Goal: Task Accomplishment & Management: Manage account settings

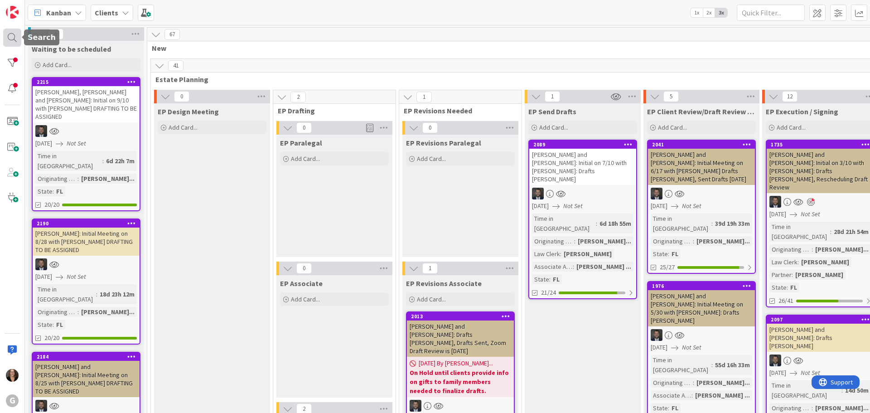
click at [15, 36] on div at bounding box center [12, 38] width 18 height 18
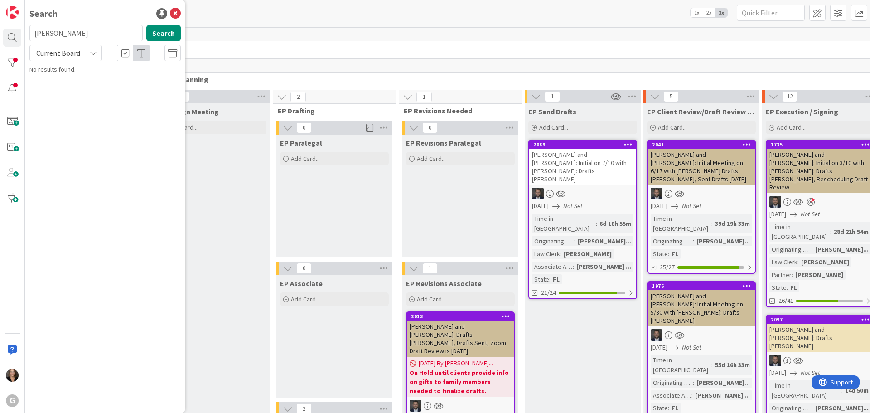
type input "Follick"
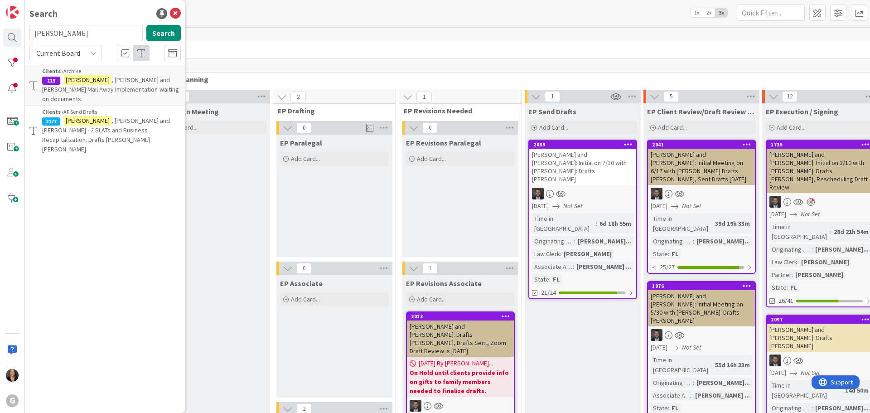
click at [82, 116] on mark "Follick" at bounding box center [88, 121] width 48 height 10
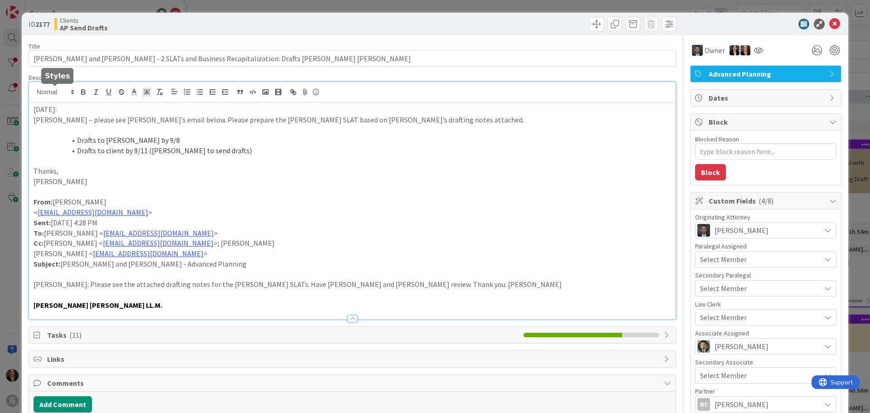
click at [33, 91] on div "8/29/25: Chris – please see Jonas’s email below. Please prepare the Follick’s S…" at bounding box center [352, 200] width 647 height 237
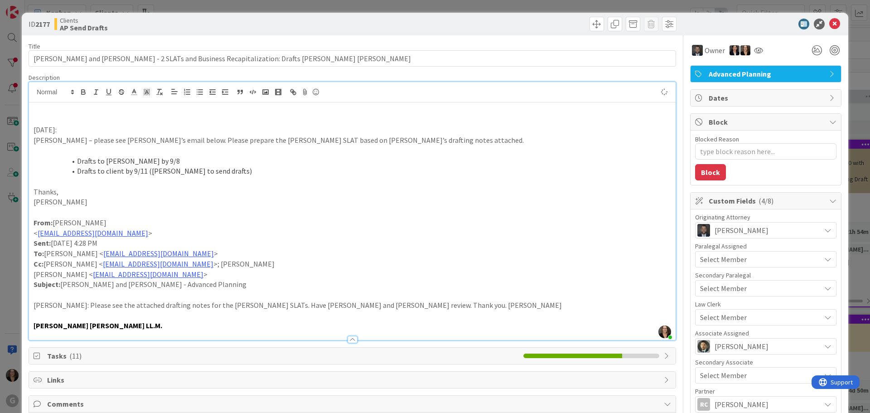
type textarea "x"
click at [590, 21] on span at bounding box center [597, 24] width 15 height 15
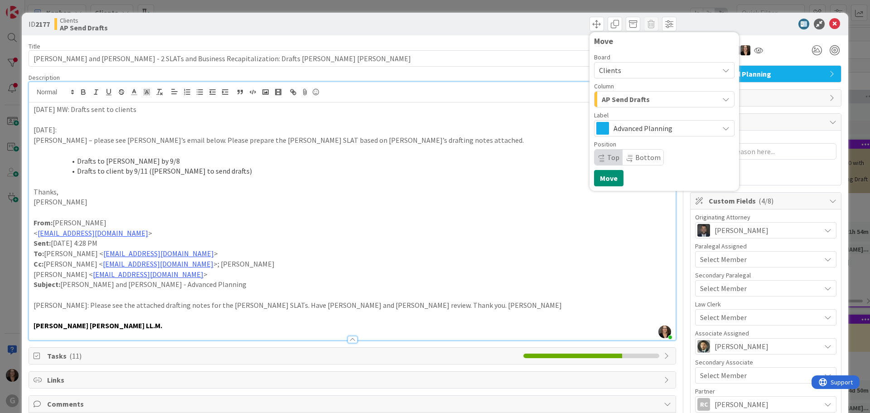
click at [722, 98] on icon "button" at bounding box center [725, 99] width 7 height 7
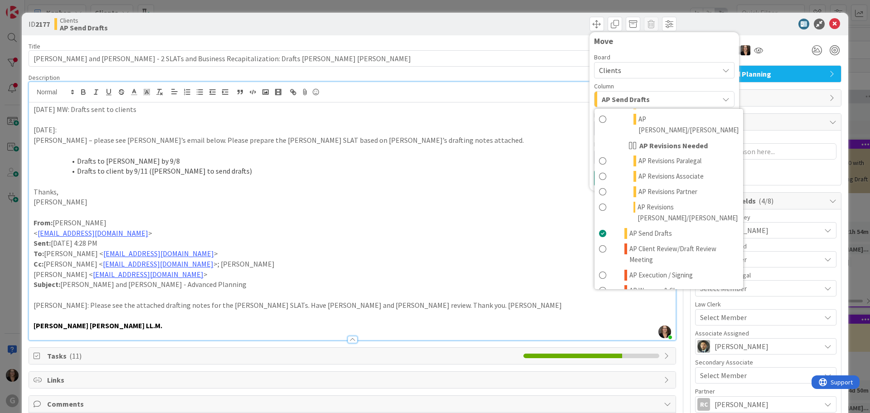
scroll to position [453, 0]
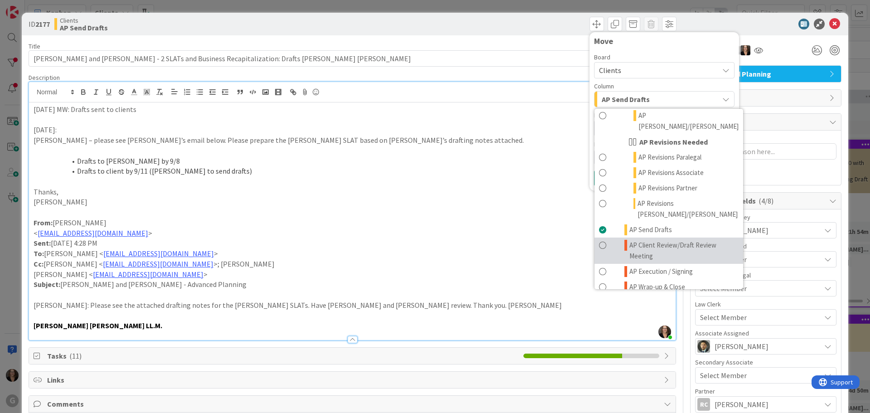
click at [599, 240] on span at bounding box center [602, 251] width 7 height 22
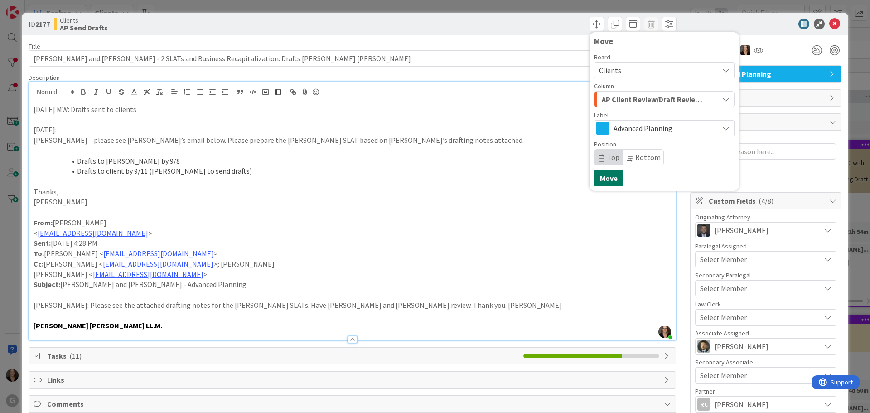
click at [595, 176] on button "Move" at bounding box center [608, 178] width 29 height 16
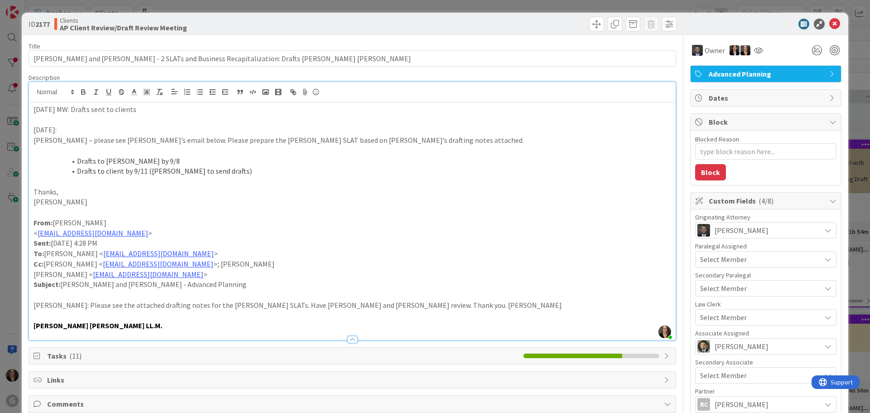
type textarea "x"
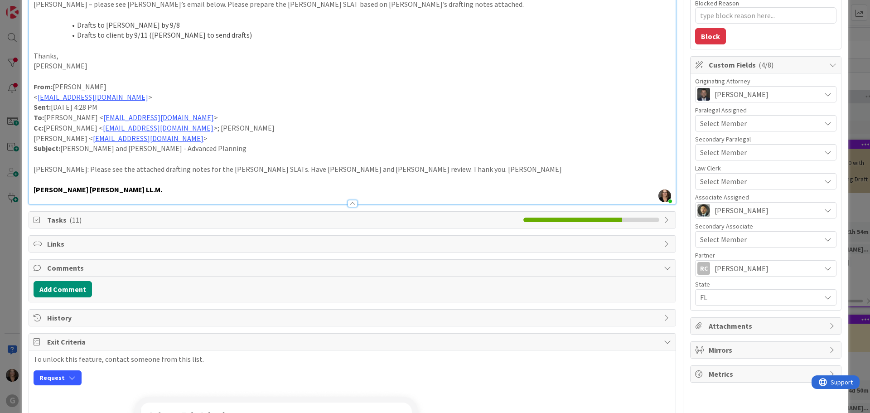
scroll to position [0, 0]
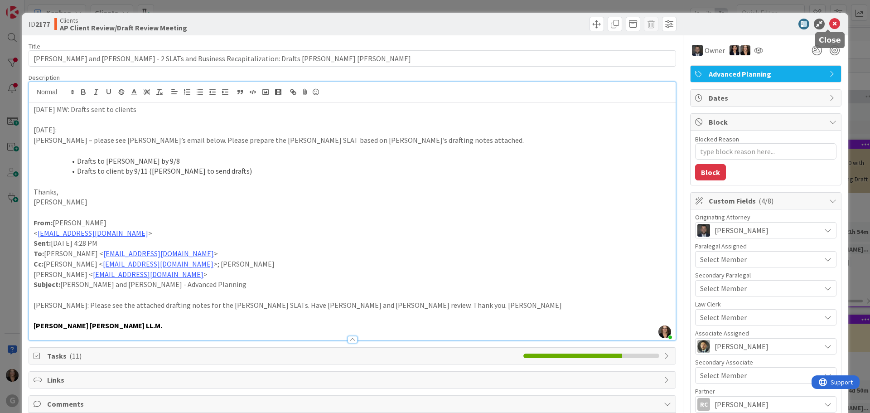
click at [829, 22] on icon at bounding box center [834, 24] width 11 height 11
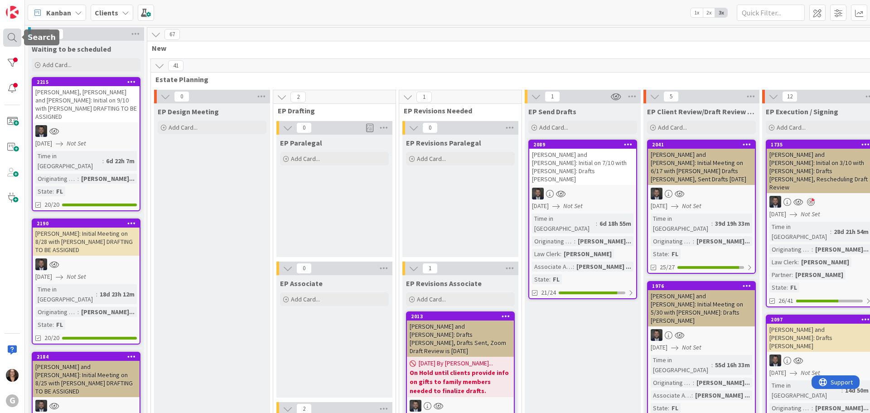
click at [15, 36] on div at bounding box center [12, 38] width 18 height 18
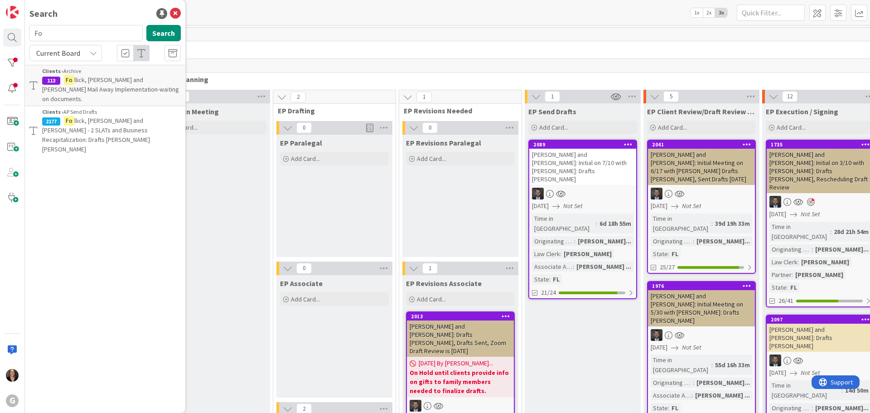
type input "F"
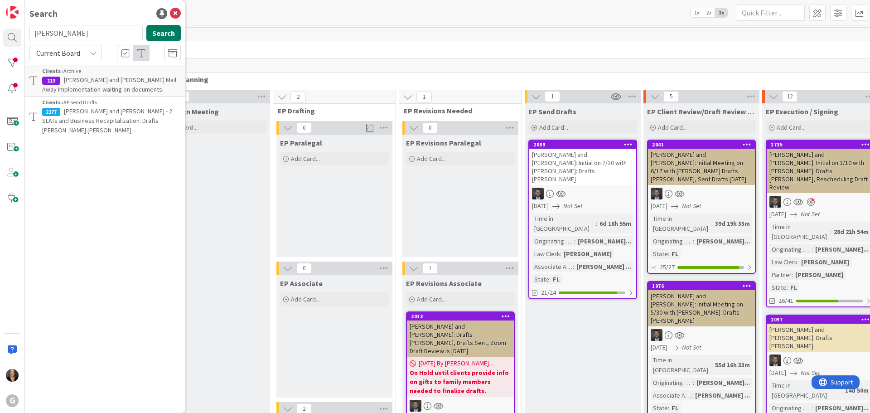
type input "Maher"
click at [164, 36] on button "Search" at bounding box center [163, 33] width 34 height 16
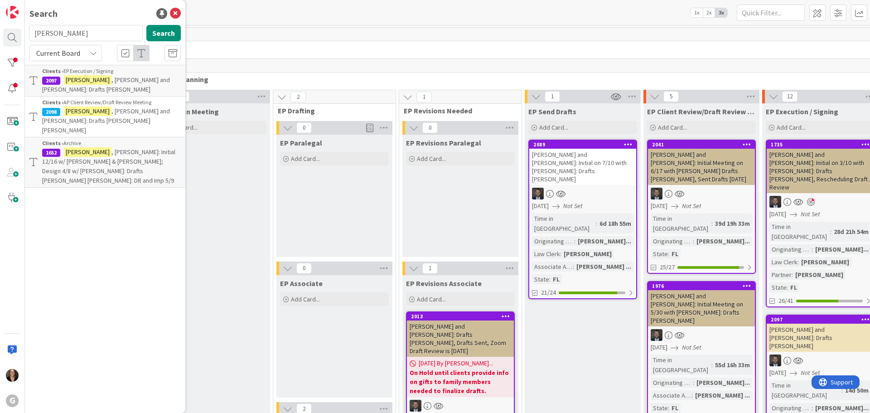
click at [127, 107] on span ", Steve and Sheryl: Drafts Chris Bobby" at bounding box center [106, 120] width 128 height 27
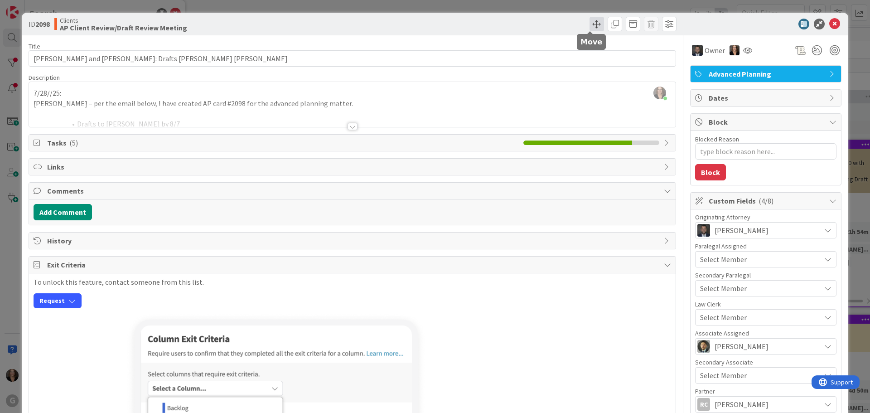
click at [592, 27] on span at bounding box center [597, 24] width 15 height 15
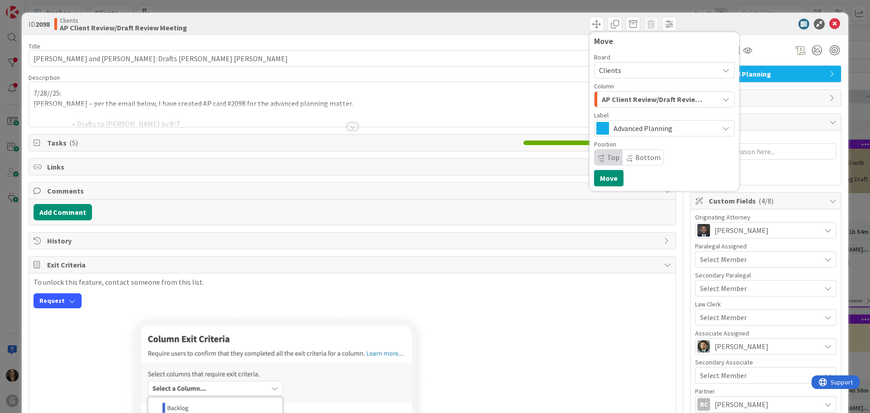
click at [722, 99] on icon "button" at bounding box center [725, 99] width 7 height 7
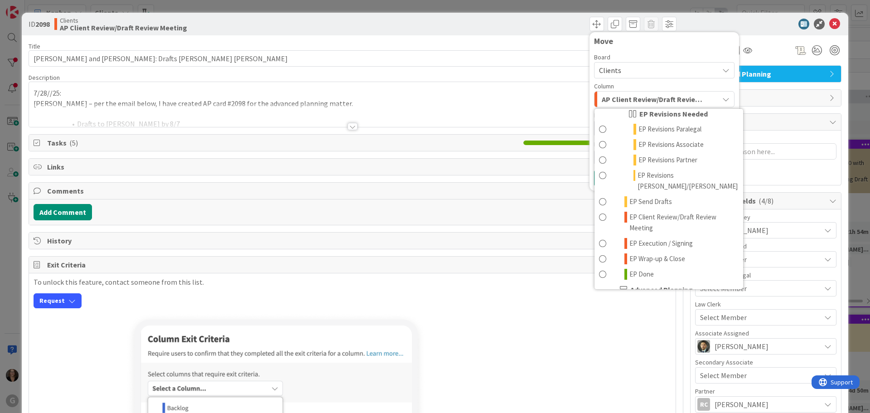
scroll to position [181, 0]
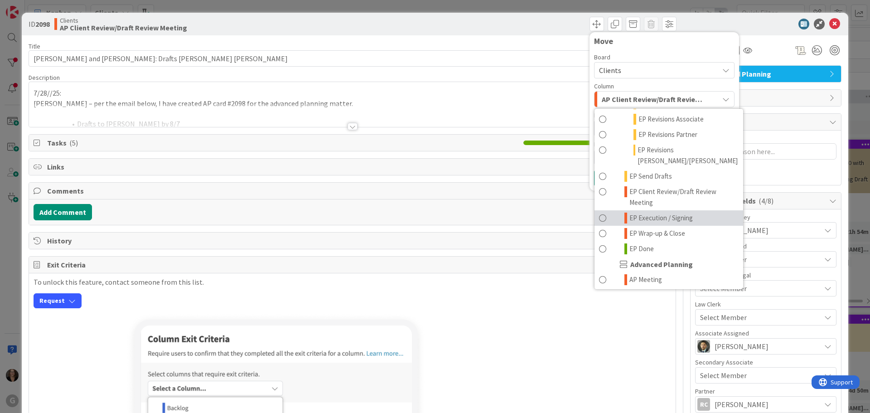
click at [599, 213] on span at bounding box center [602, 218] width 7 height 11
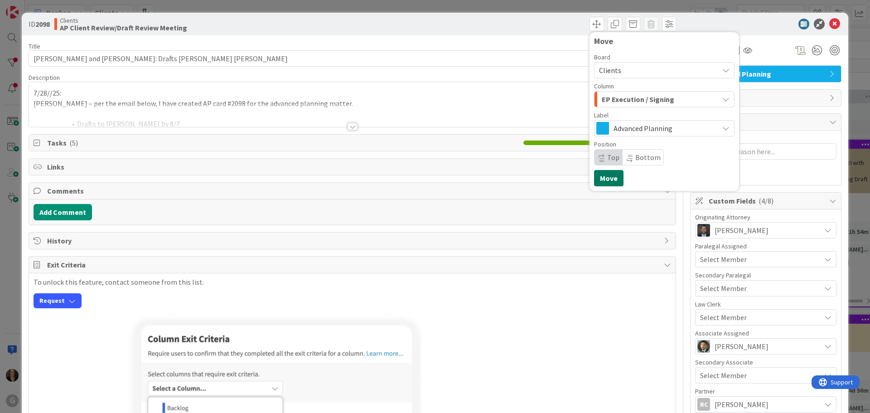
click at [601, 177] on button "Move" at bounding box center [608, 178] width 29 height 16
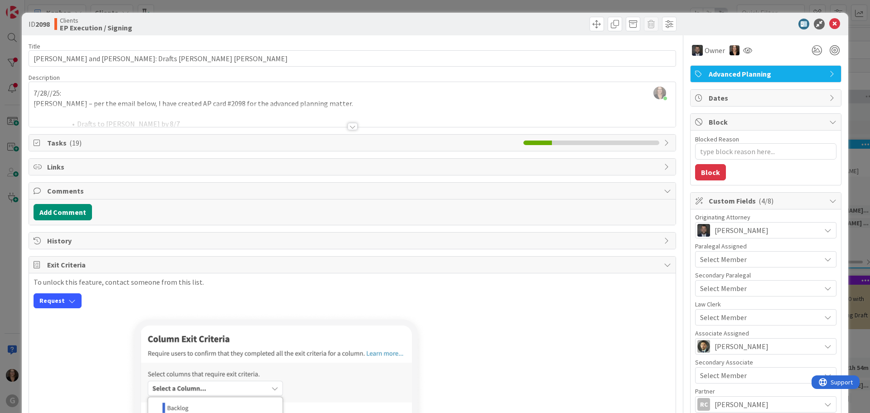
click at [32, 92] on div "Michelle Wilson just joined 7/28//25: Chris – per the email below, I have creat…" at bounding box center [352, 104] width 647 height 45
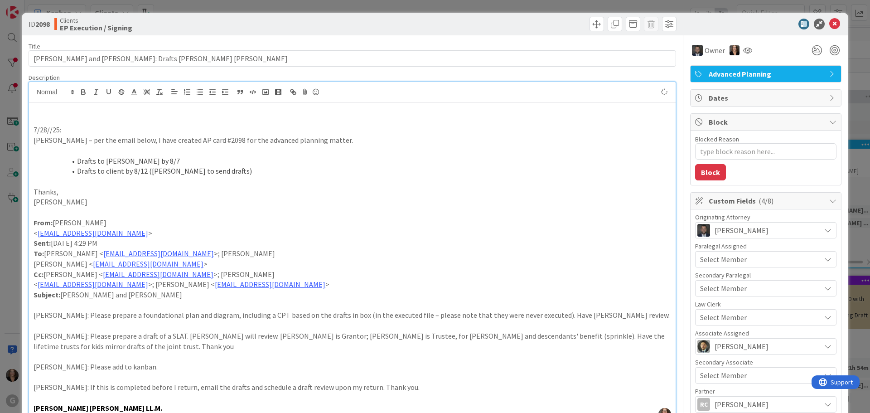
type textarea "x"
click at [90, 124] on p at bounding box center [353, 120] width 638 height 10
click at [829, 23] on icon at bounding box center [834, 24] width 11 height 11
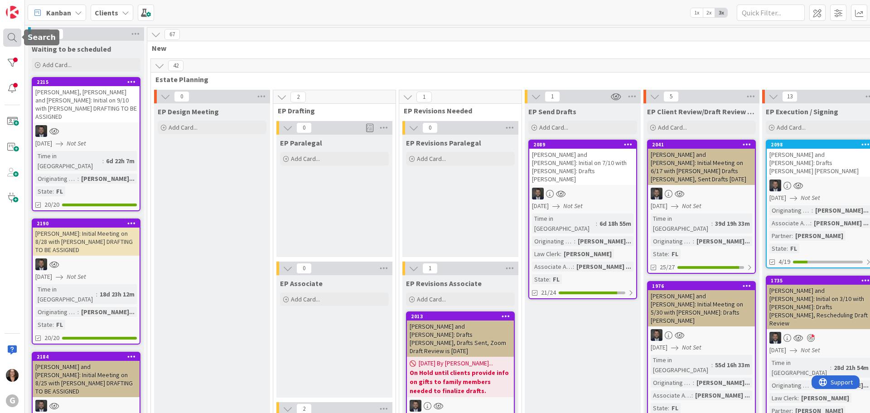
click at [12, 37] on div at bounding box center [12, 38] width 18 height 18
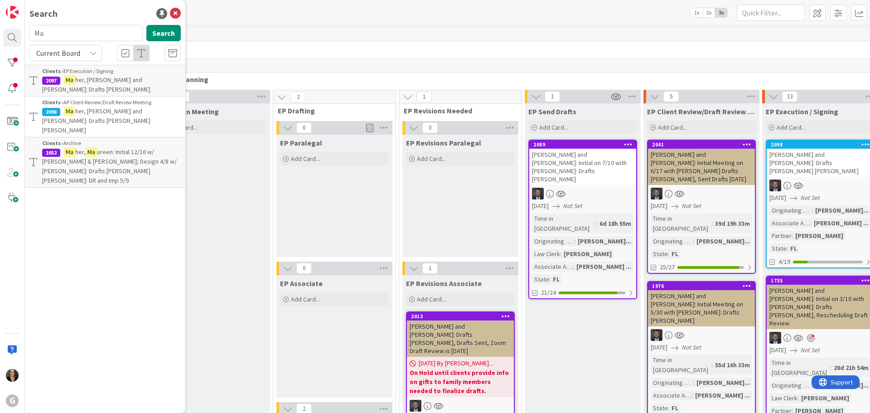
type input "M"
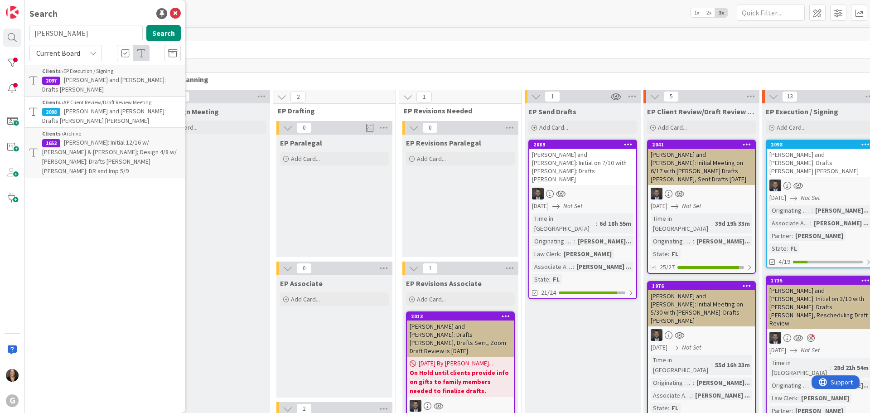
type input "Follick"
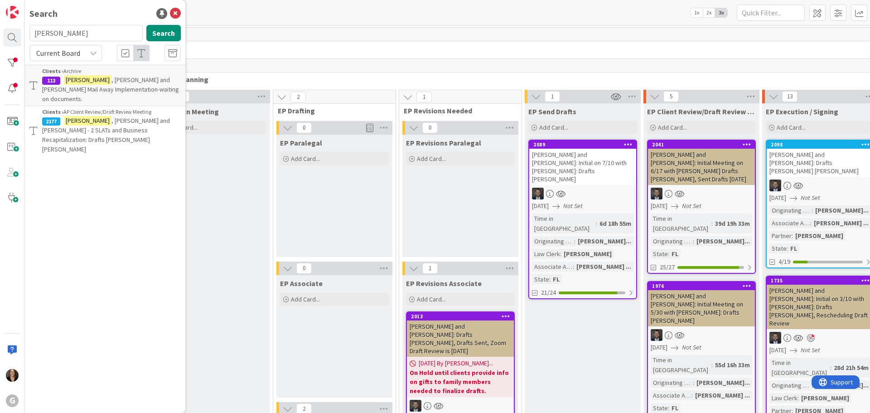
click at [137, 116] on span ", Mike and Carla - 2 SLATs and Business Recapitalization: Drafts Chris Bobby" at bounding box center [106, 134] width 128 height 37
type textarea "x"
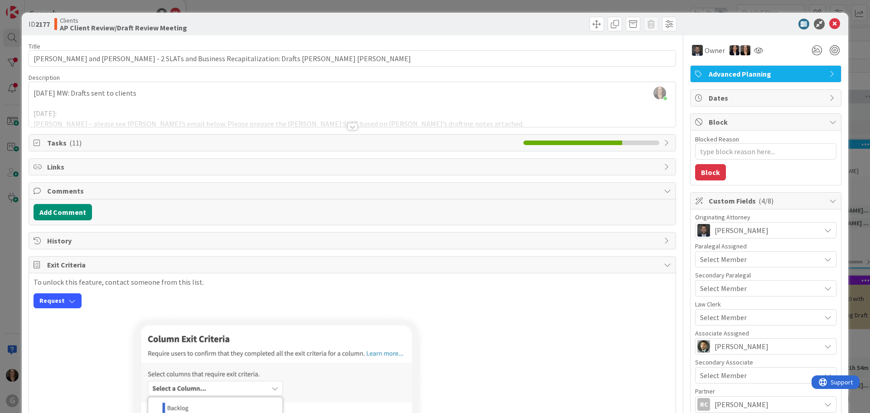
click at [350, 127] on div at bounding box center [353, 126] width 10 height 7
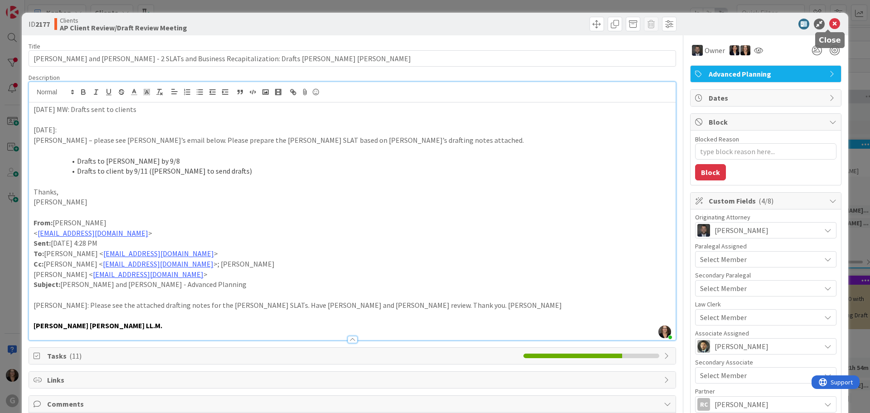
click at [829, 19] on icon at bounding box center [834, 24] width 11 height 11
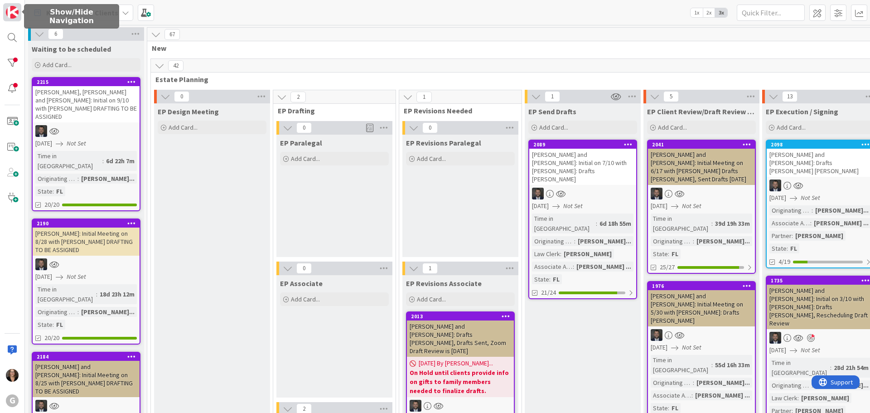
click at [7, 10] on img at bounding box center [12, 12] width 13 height 13
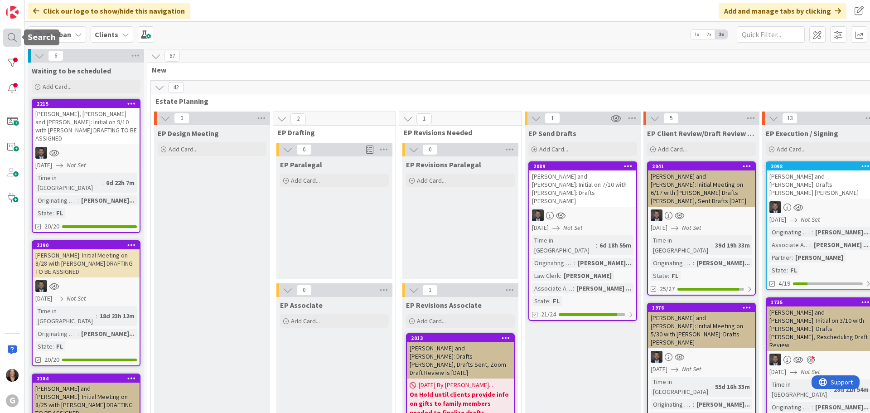
click at [11, 38] on div at bounding box center [12, 38] width 18 height 18
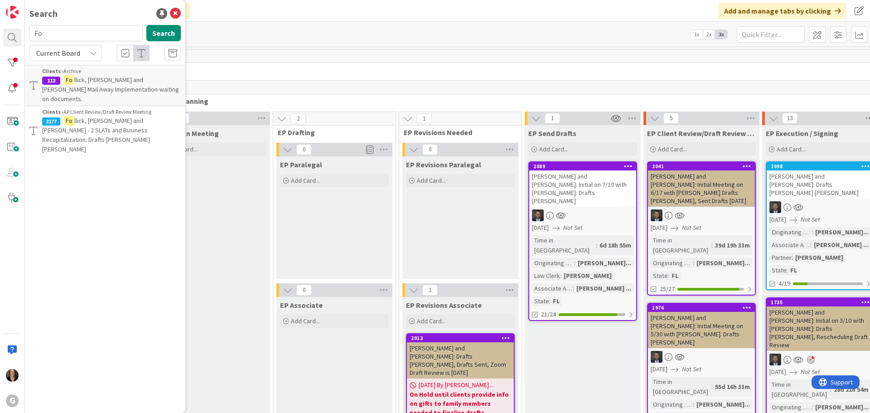
type input "F"
type input "Ben-Dor"
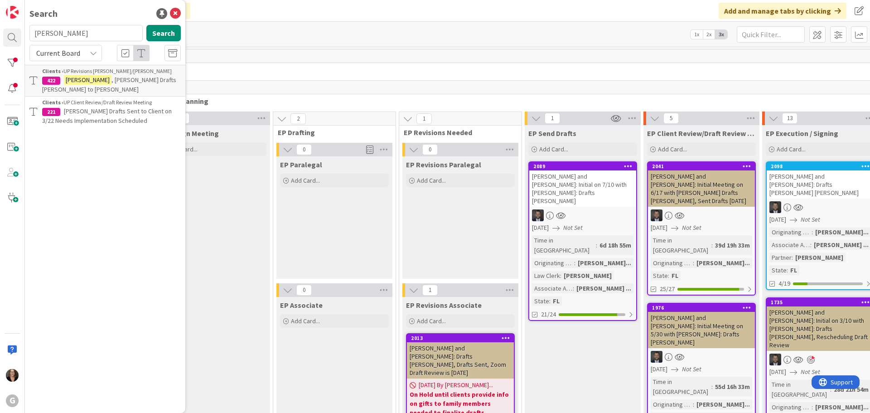
click at [131, 81] on span ", Eliezer Drafts Jonas to Bobby" at bounding box center [109, 85] width 134 height 18
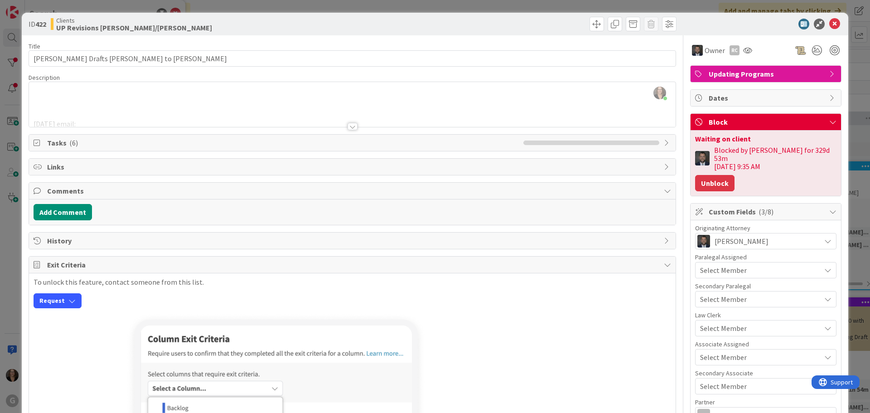
click at [715, 175] on button "Unblock" at bounding box center [714, 183] width 39 height 16
type textarea "x"
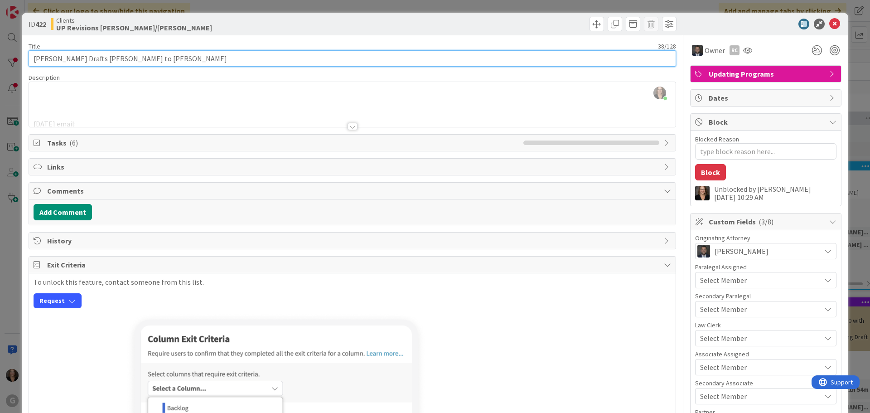
click at [150, 55] on input "[PERSON_NAME] Drafts [PERSON_NAME] to [PERSON_NAME]" at bounding box center [353, 58] width 648 height 16
type input "Ben-Dor, Eliezer Drafts Jonas to Bobby,"
type textarea "x"
type input "Ben-Dor, Eliezer Drafts Jonas to Bobby, S"
type textarea "x"
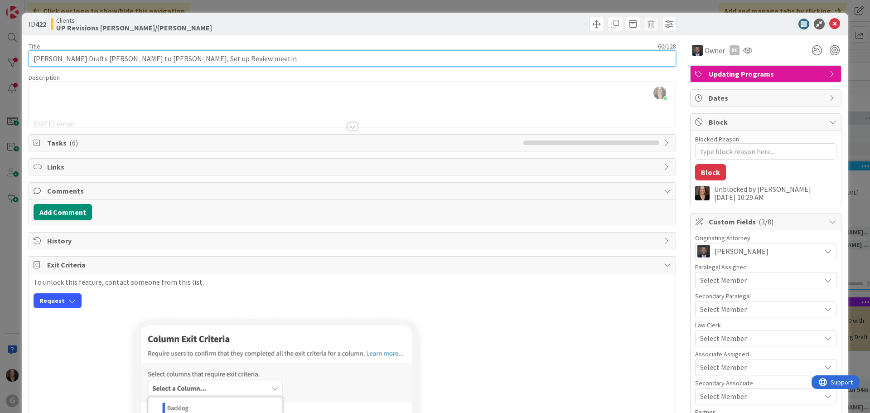
type input "Ben-Dor, Eliezer Drafts Jonas to Bobby, Set up Review meeting"
type textarea "x"
type input "Ben-Dor, Eliezer Drafts Jonas to Bobby, Set up Review"
type textarea "x"
type input "Ben-Dor, Eliezer Drafts Jonas to Bobby, Set up Review M"
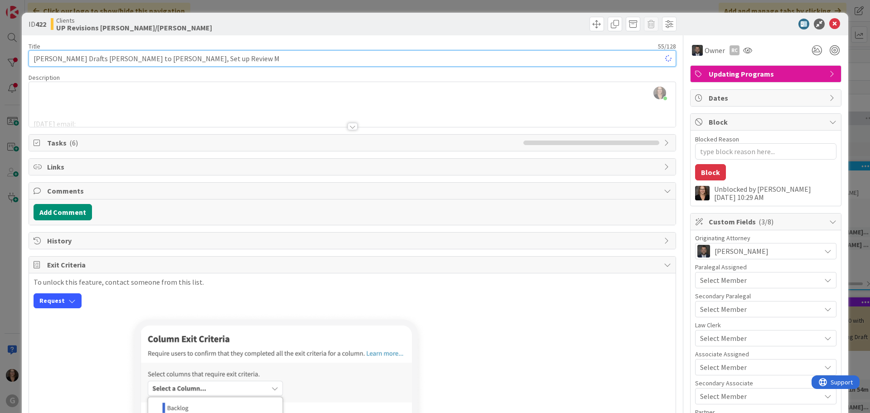
type textarea "x"
type input "Ben-Dor, Eliezer Drafts Jonas to Bobby, Set up Review Meeting for"
type textarea "x"
type input "Ben-Dor, Eliezer Drafts Jonas to Bobby, Set up Review Meeting for 9-2"
type textarea "x"
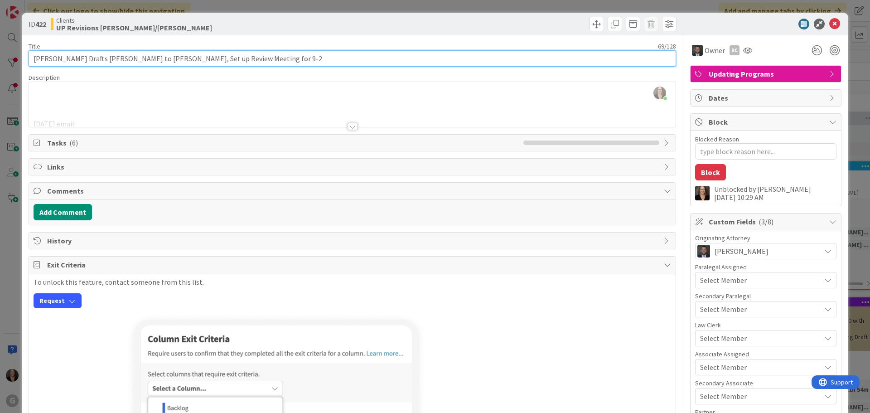
type input "Ben-Dor, Eliezer Drafts Jonas to Bobby, Set up Review Meeting for 9-2-"
type textarea "x"
type input "Ben-Dor, Eliezer Drafts Jonas to Bobby, Set up Review Meeting for 9-2"
type textarea "x"
type input "Ben-Dor, Eliezer Drafts Jonas to Bobby, Set up Review Meeting for 9-29-25"
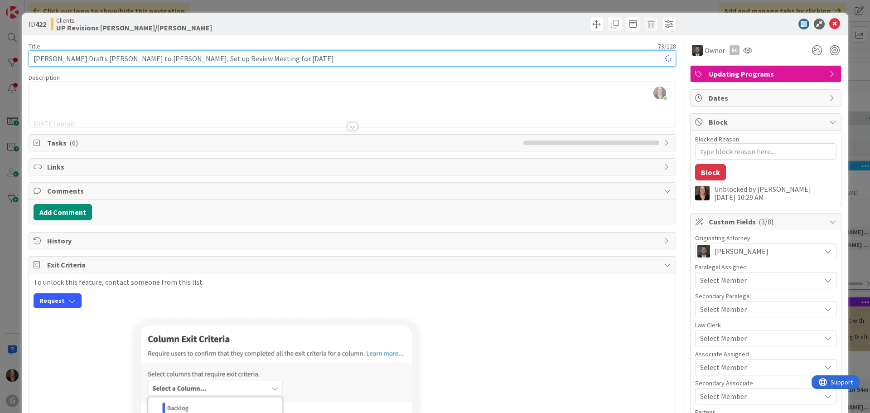
type textarea "x"
type input "Ben-Dor, Eliezer Drafts Jonas to Bobby, Set up Review Meeting for 9-29-25"
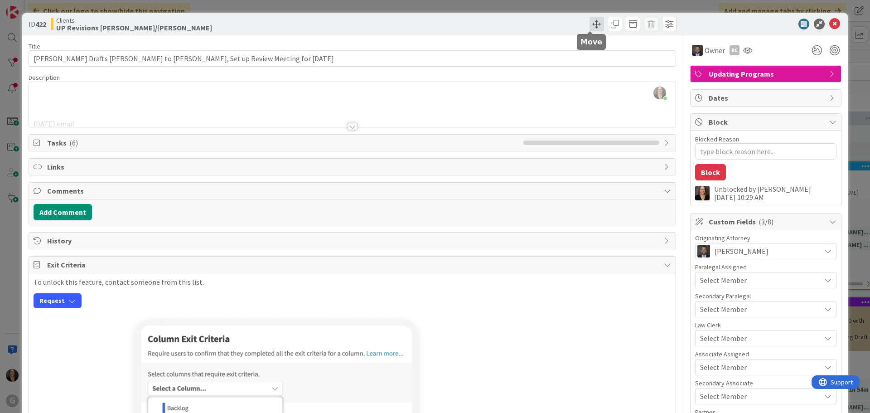
click at [591, 25] on span at bounding box center [597, 24] width 15 height 15
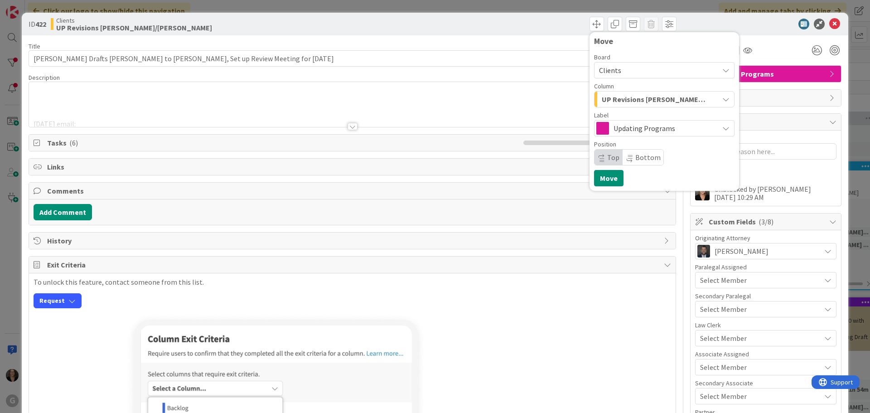
click at [722, 98] on icon "button" at bounding box center [725, 99] width 7 height 7
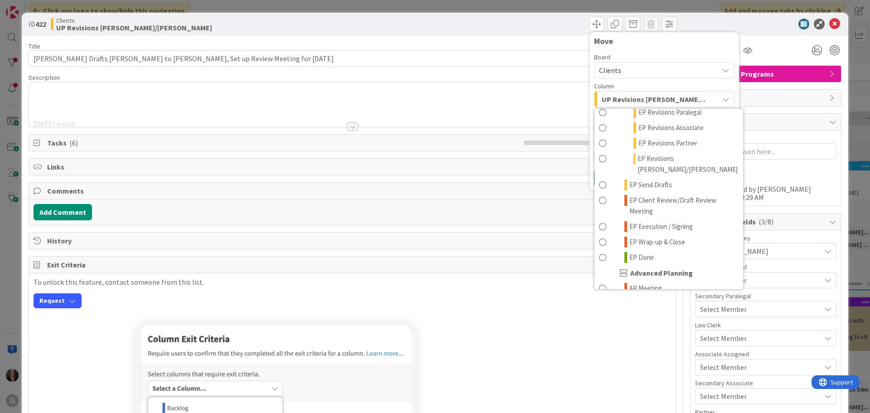
scroll to position [181, 0]
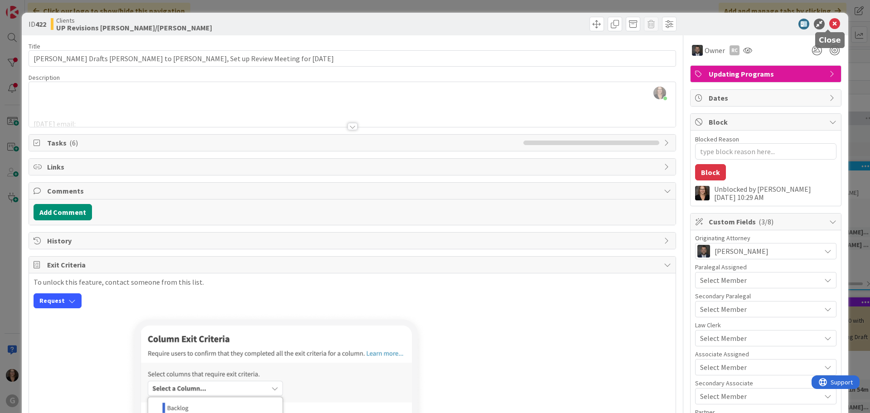
click at [829, 21] on icon at bounding box center [834, 24] width 11 height 11
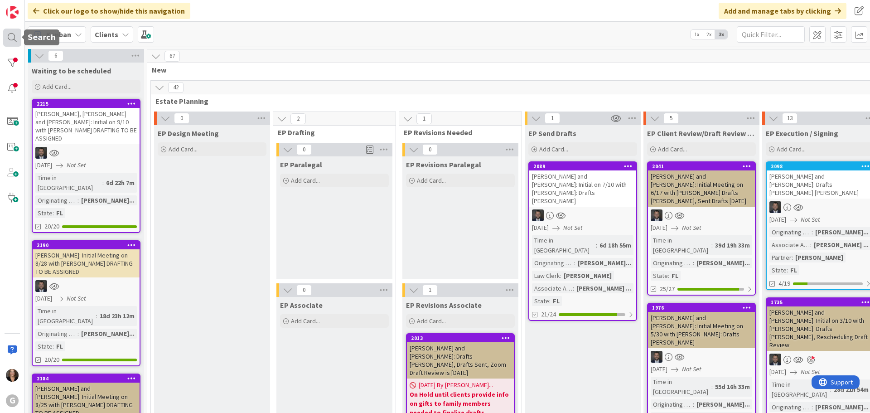
click at [11, 39] on div at bounding box center [12, 38] width 18 height 18
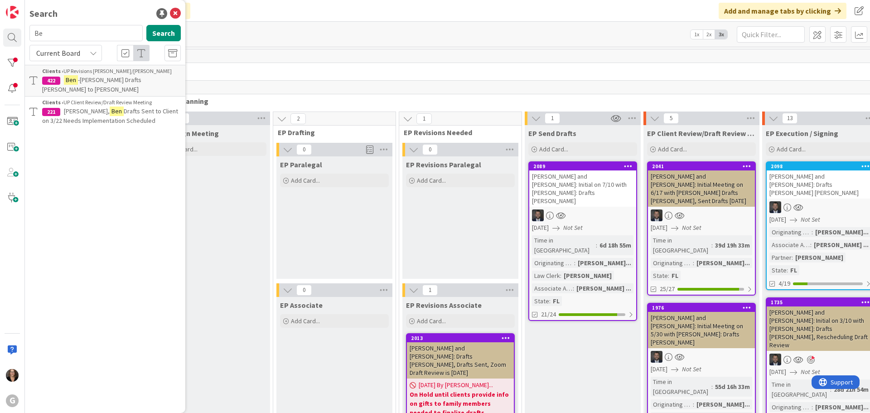
type input "B"
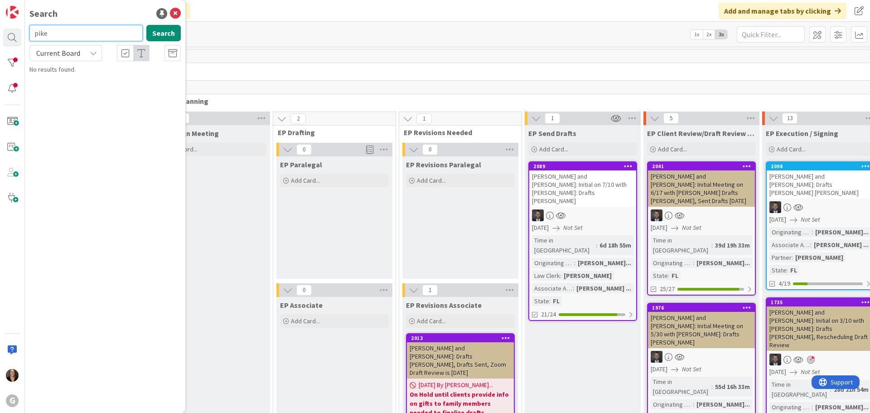
click at [55, 35] on input "pike" at bounding box center [85, 33] width 113 height 16
type input "p"
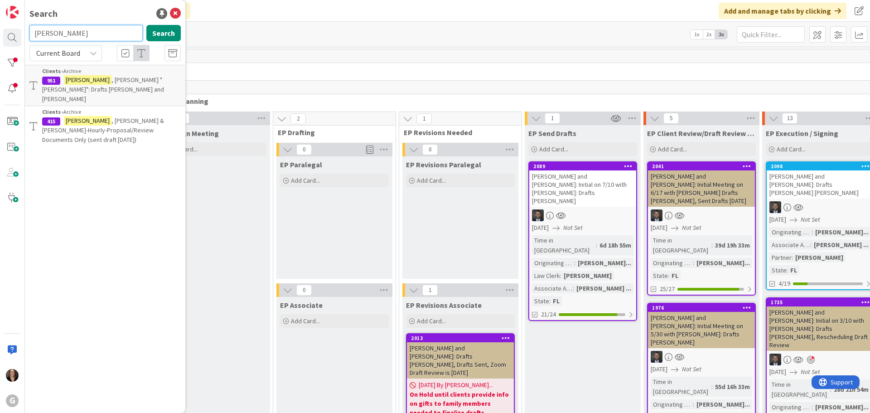
click at [55, 37] on input "Higgs" at bounding box center [85, 33] width 113 height 16
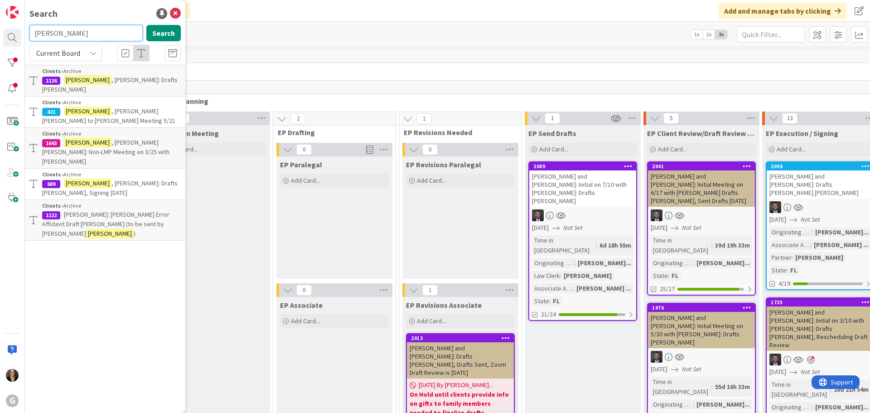
click at [67, 34] on input "Harrison" at bounding box center [85, 33] width 113 height 16
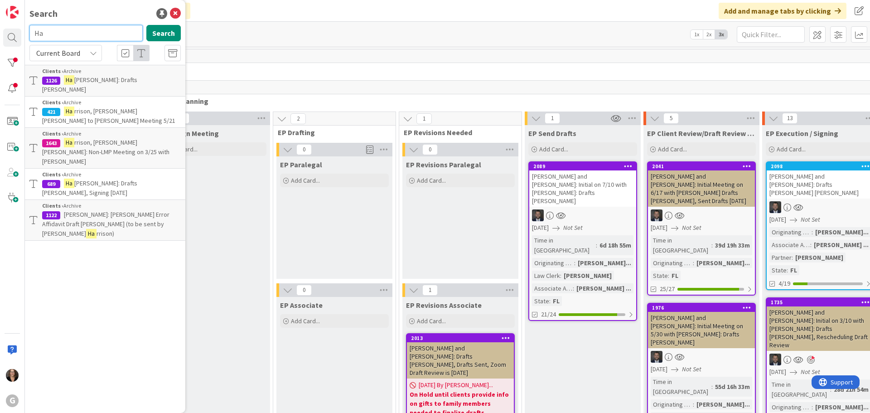
type input "H"
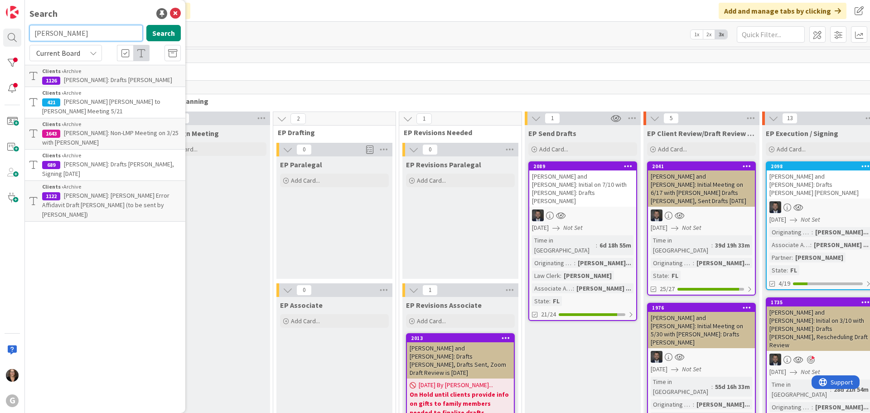
type input "Follick"
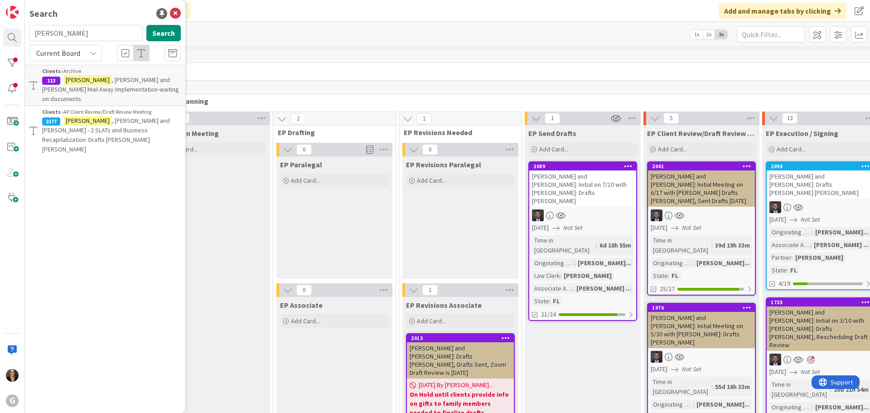
click at [82, 116] on mark "Follick" at bounding box center [88, 121] width 48 height 10
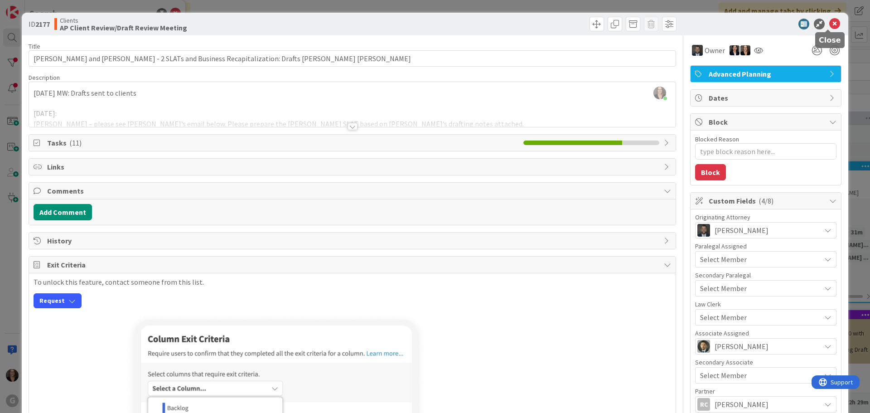
click at [829, 22] on icon at bounding box center [834, 24] width 11 height 11
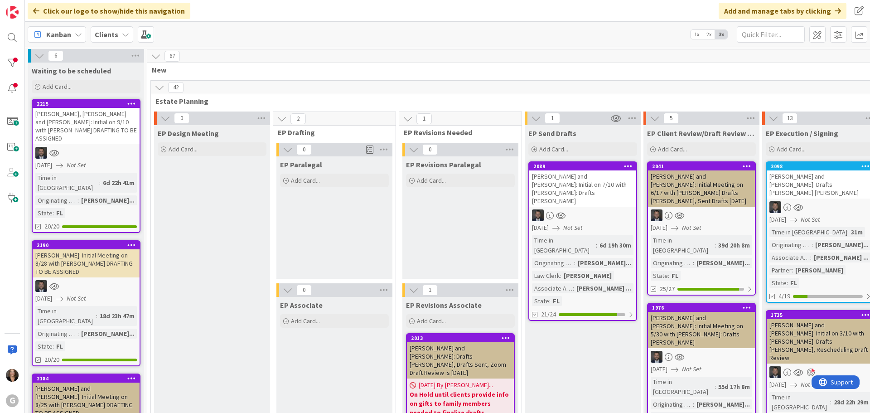
click at [78, 34] on icon at bounding box center [78, 34] width 7 height 7
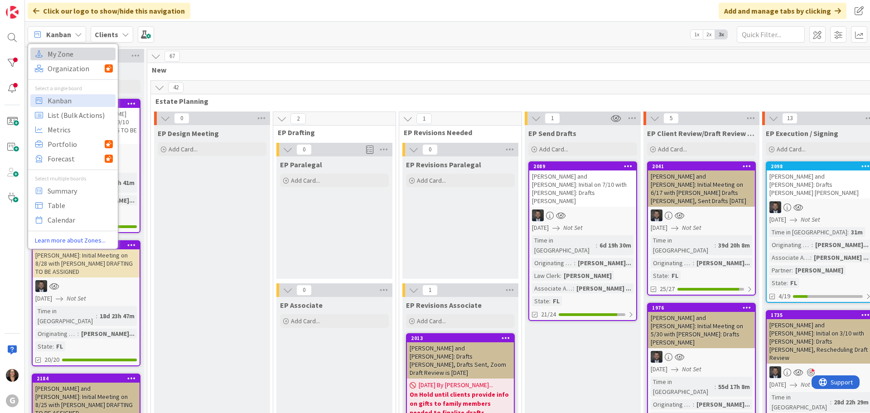
click at [75, 52] on span "My Zone" at bounding box center [80, 54] width 65 height 14
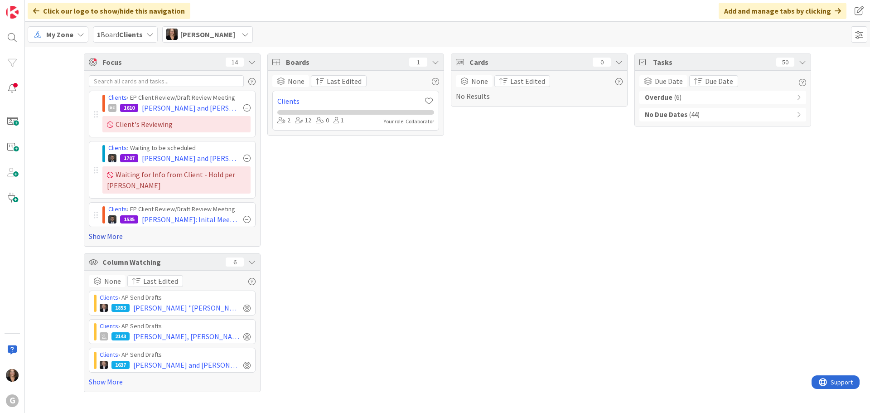
click at [109, 234] on link "Show More" at bounding box center [172, 236] width 167 height 11
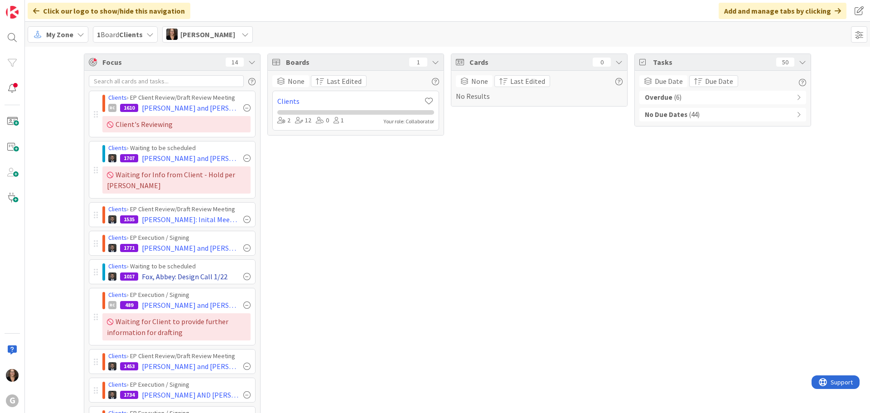
click at [243, 276] on div at bounding box center [246, 276] width 7 height 7
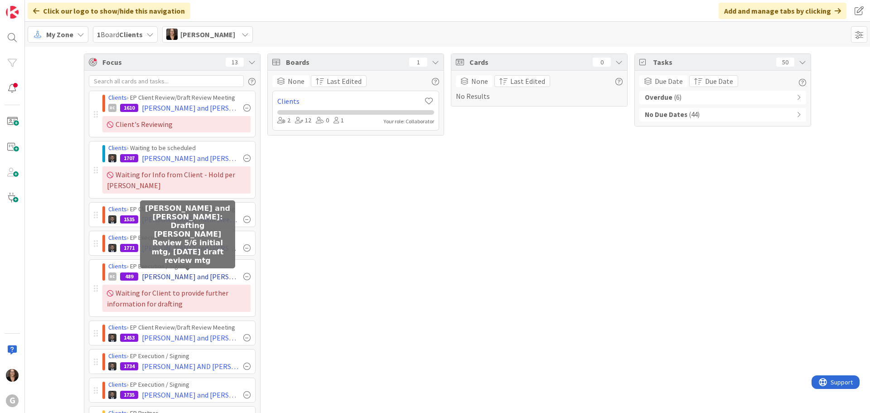
click at [197, 272] on span "Grenier, Richard and Christine: Drafting Bobby - Chris Review 5/6 initial mtg, …" at bounding box center [191, 276] width 98 height 11
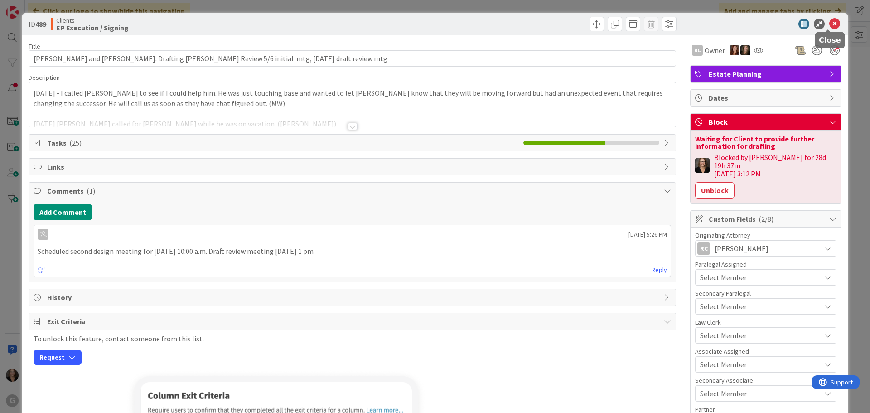
click at [829, 21] on icon at bounding box center [834, 24] width 11 height 11
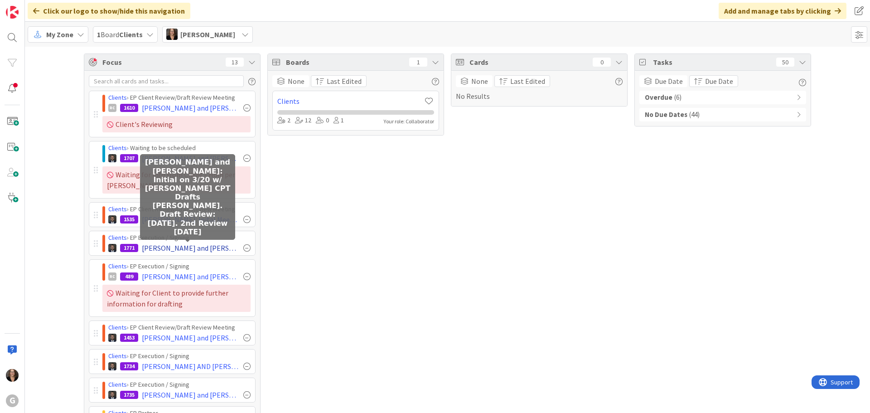
click at [191, 247] on span "[PERSON_NAME] and [PERSON_NAME]: Initial on 3/20 w/ [PERSON_NAME] CPT Drafts [P…" at bounding box center [191, 247] width 98 height 11
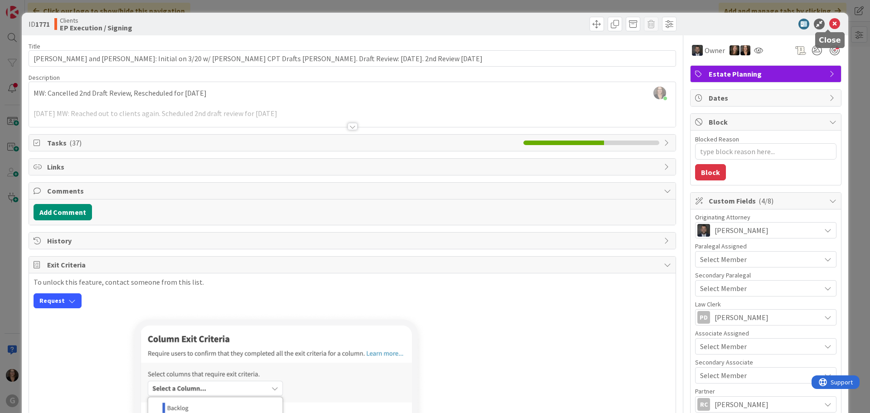
click at [829, 22] on icon at bounding box center [834, 24] width 11 height 11
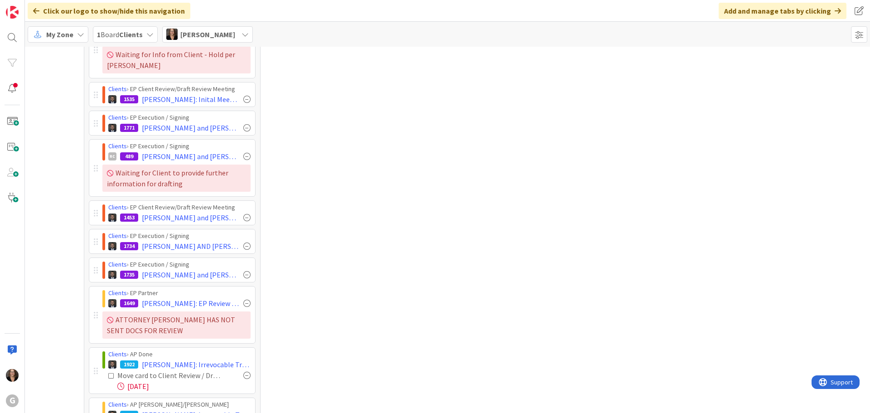
scroll to position [91, 0]
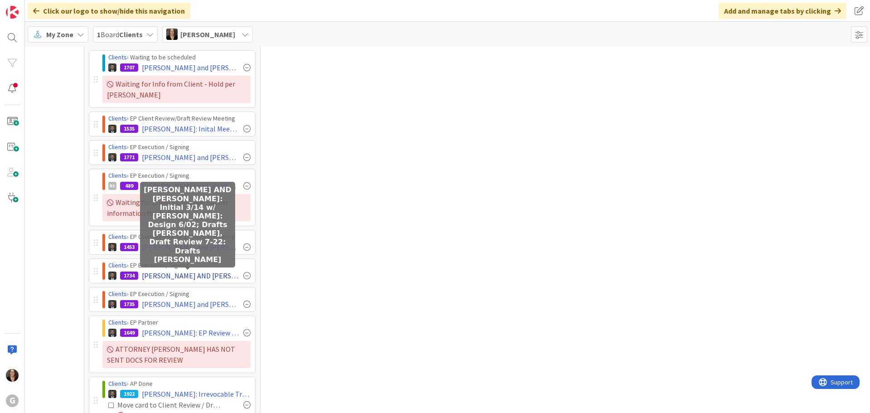
click at [179, 275] on span "[PERSON_NAME] AND [PERSON_NAME]: Initial 3/14 w/ [PERSON_NAME]: Design 6/02; Dr…" at bounding box center [191, 275] width 98 height 11
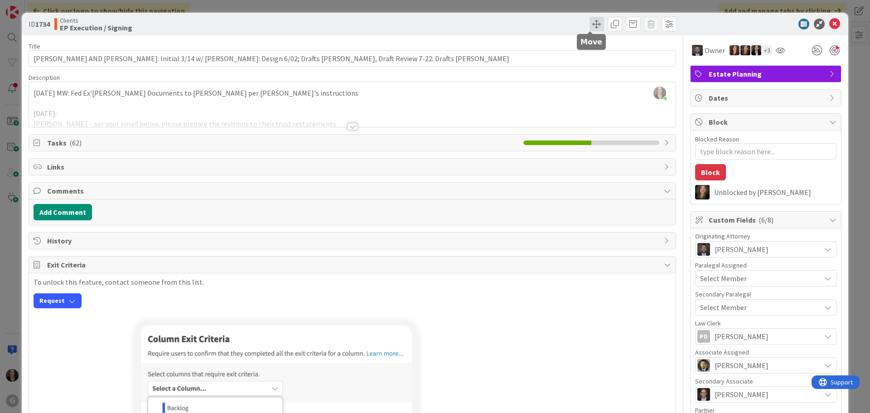
click at [593, 21] on span at bounding box center [597, 24] width 15 height 15
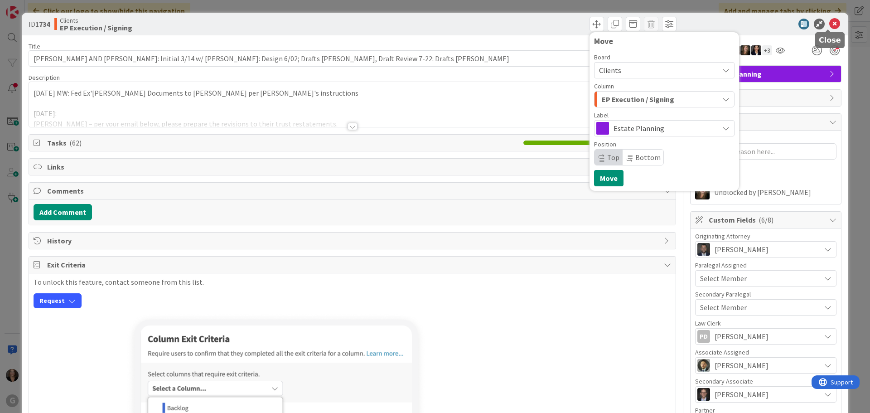
click at [829, 23] on icon at bounding box center [834, 24] width 11 height 11
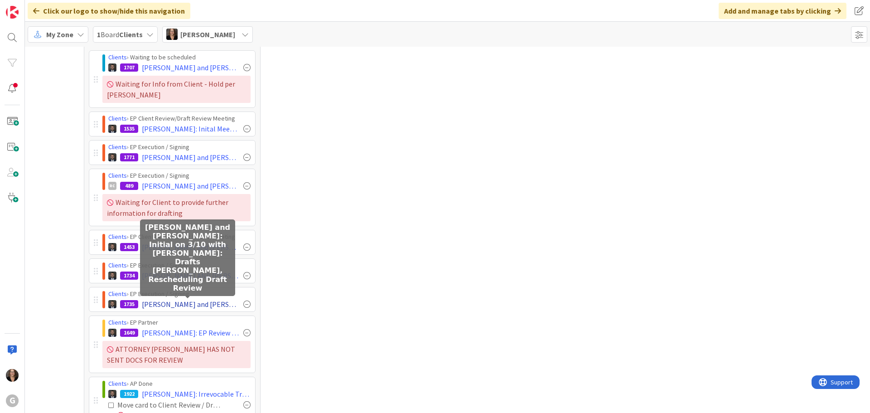
click at [192, 300] on span "[PERSON_NAME] and [PERSON_NAME]: Initial on 3/10 with [PERSON_NAME]: Drafts [PE…" at bounding box center [191, 304] width 98 height 11
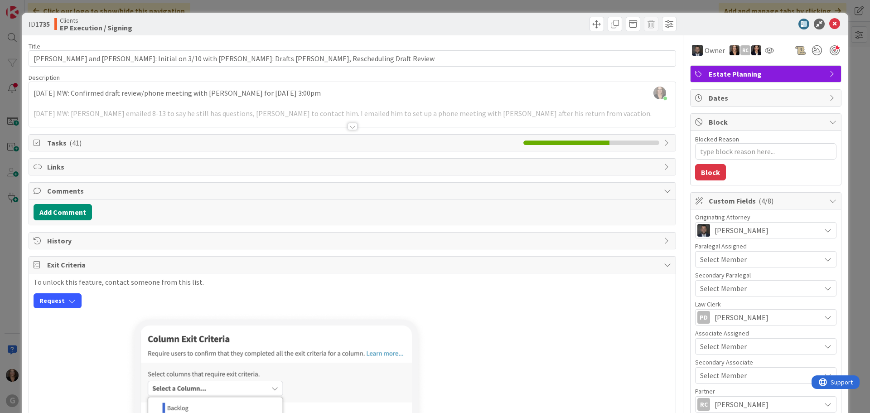
type textarea "x"
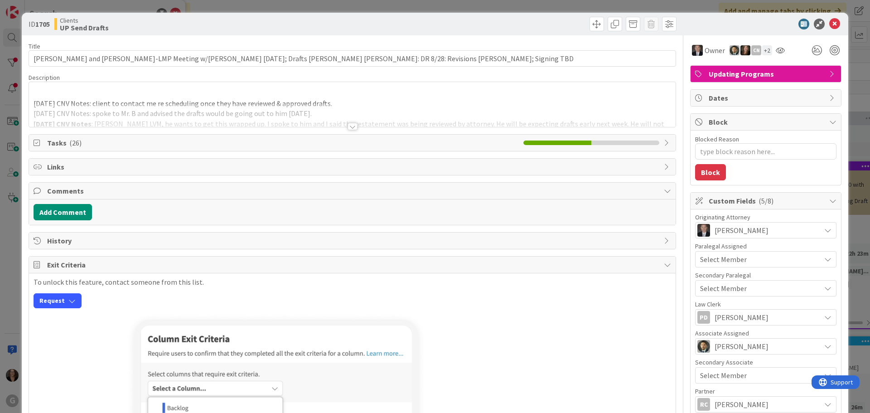
type textarea "x"
click at [829, 22] on icon at bounding box center [834, 24] width 11 height 11
